Goal: Task Accomplishment & Management: Complete application form

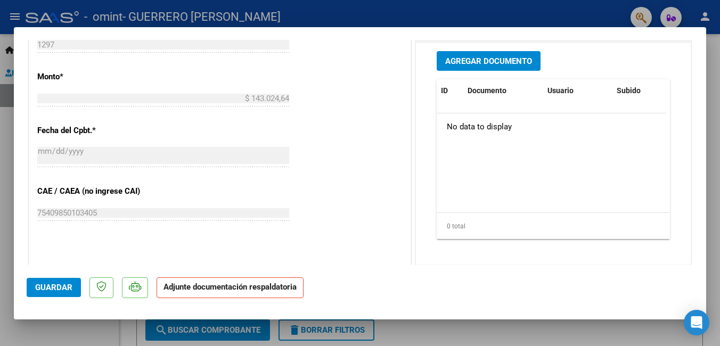
scroll to position [423, 0]
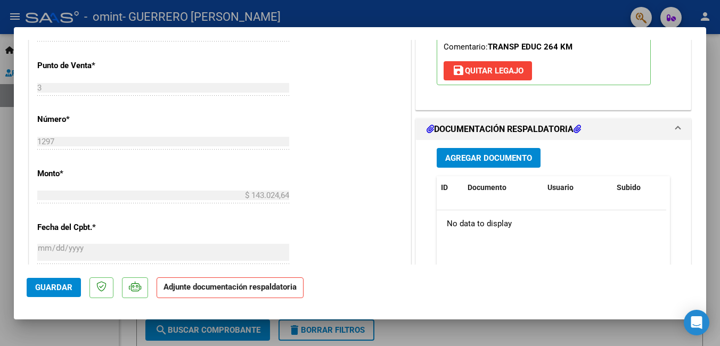
click at [478, 154] on span "Agregar Documento" at bounding box center [488, 158] width 87 height 10
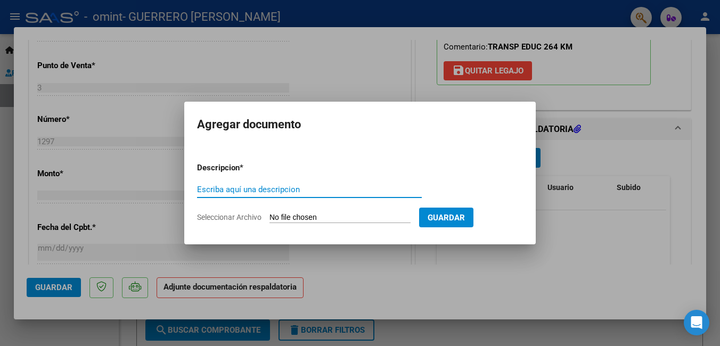
click at [275, 193] on input "Escriba aquí una descripcion" at bounding box center [309, 190] width 225 height 10
type input "planilla de asistencia"
click at [338, 215] on input "Seleccionar Archivo" at bounding box center [339, 218] width 141 height 10
type input "C:\fakepath\PLANILLA ASIST [PERSON_NAME] [DATE].pdf"
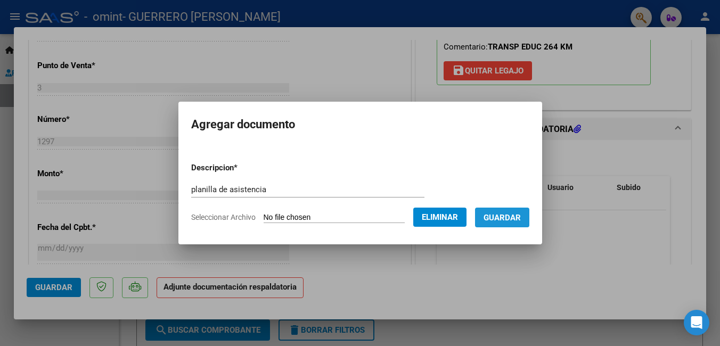
click at [507, 217] on span "Guardar" at bounding box center [502, 218] width 37 height 10
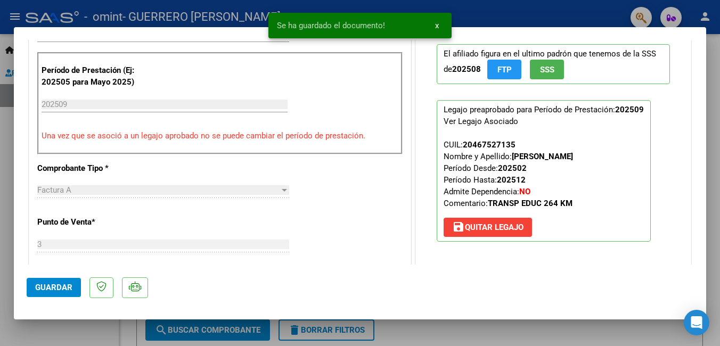
scroll to position [210, 0]
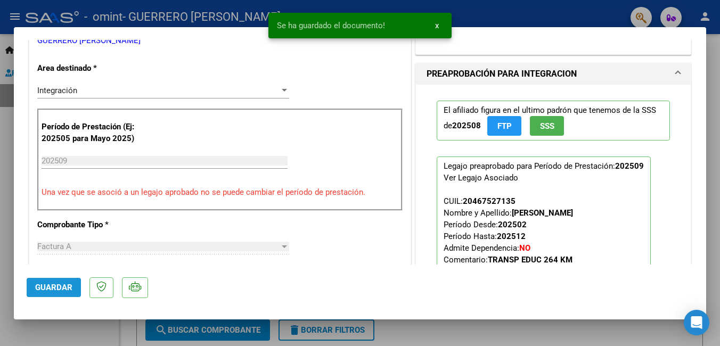
click at [46, 291] on span "Guardar" at bounding box center [53, 288] width 37 height 10
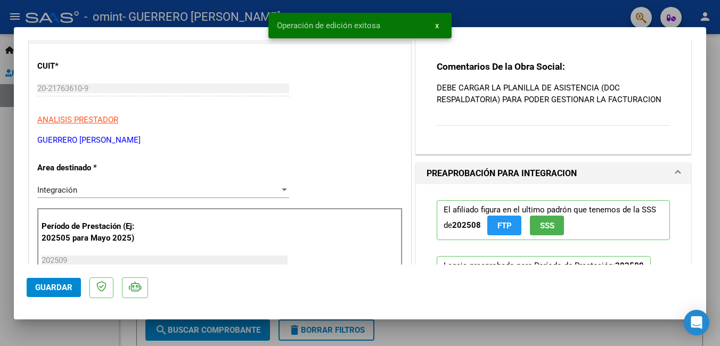
scroll to position [0, 0]
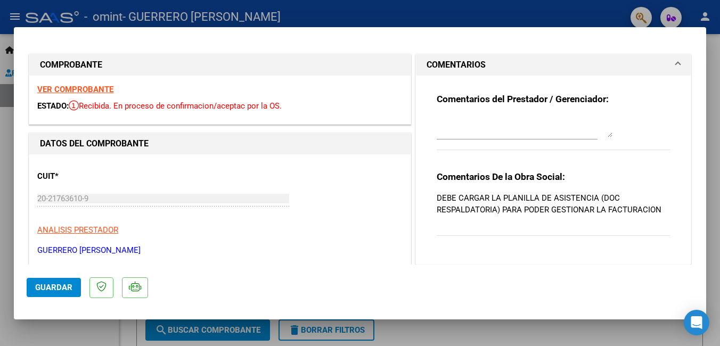
click at [463, 15] on div at bounding box center [360, 173] width 720 height 346
type input "$ 0,00"
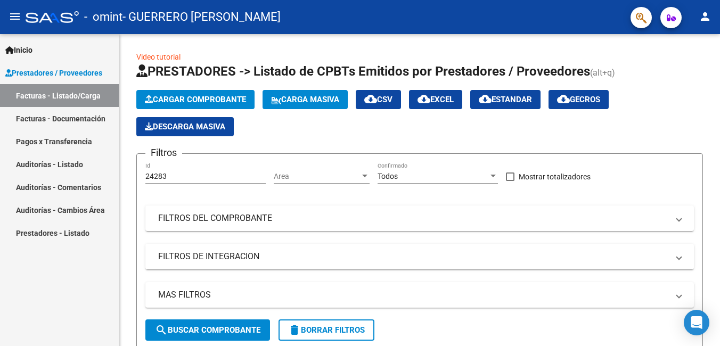
click at [54, 119] on link "Facturas - Documentación" at bounding box center [59, 118] width 119 height 23
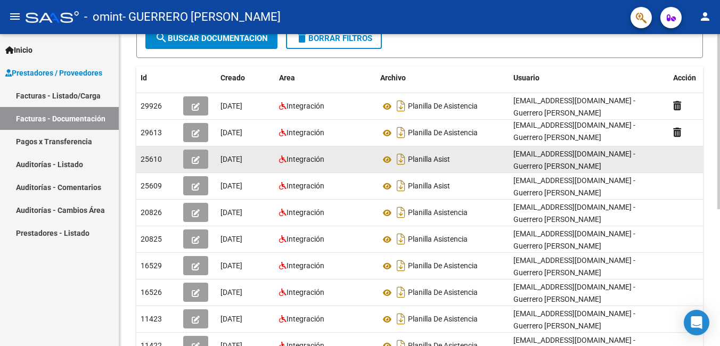
scroll to position [160, 0]
